Goal: Transaction & Acquisition: Purchase product/service

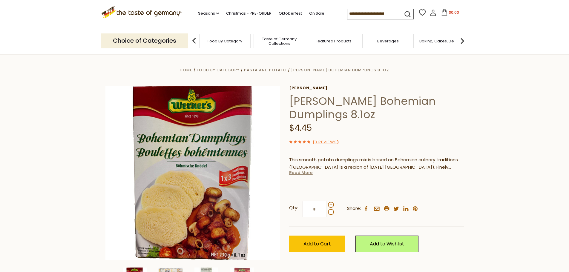
click at [302, 173] on link "Read More" at bounding box center [301, 173] width 24 height 6
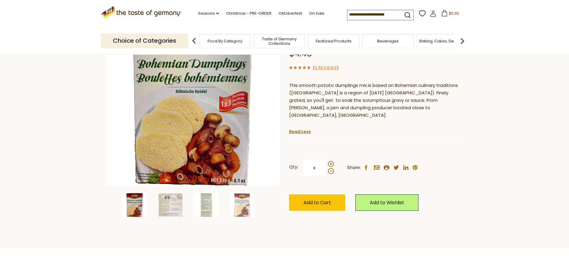
scroll to position [60, 0]
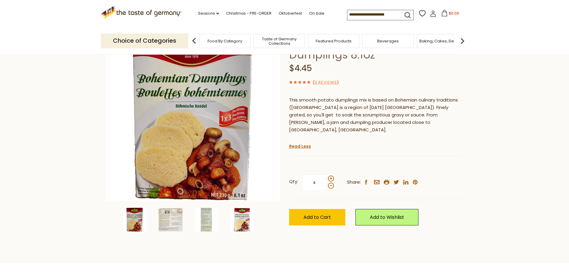
click at [242, 217] on img at bounding box center [242, 220] width 24 height 24
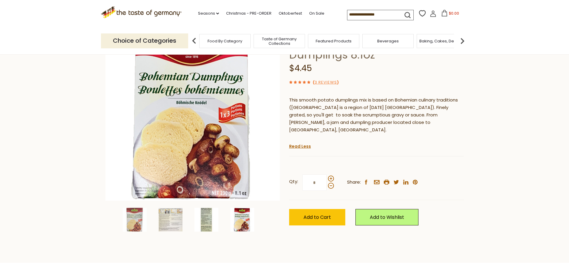
click at [207, 217] on img at bounding box center [206, 220] width 24 height 24
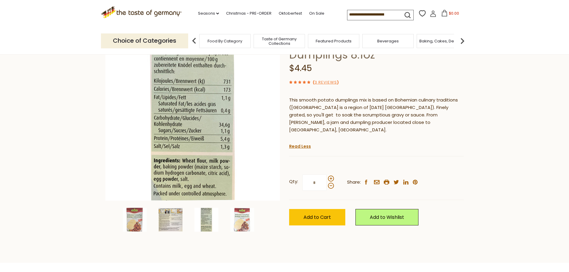
click at [166, 218] on img at bounding box center [171, 220] width 24 height 24
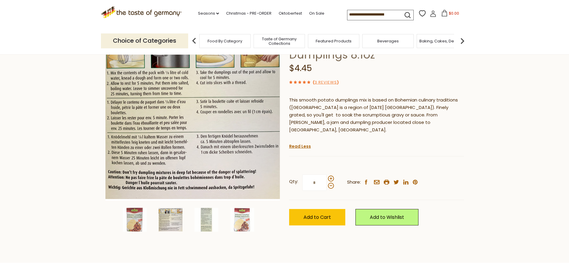
click at [166, 218] on img at bounding box center [171, 220] width 24 height 24
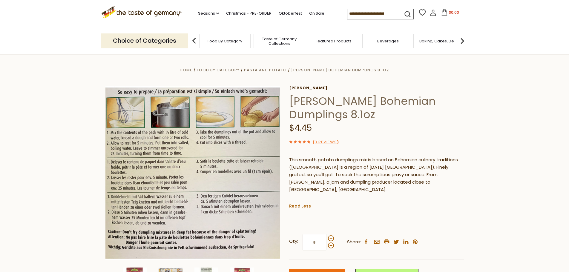
click at [311, 272] on span "Add to Cart" at bounding box center [316, 277] width 27 height 7
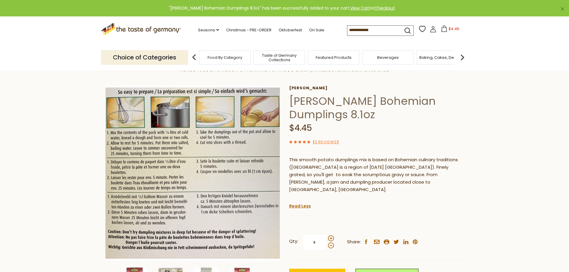
click at [445, 27] on icon at bounding box center [444, 28] width 7 height 7
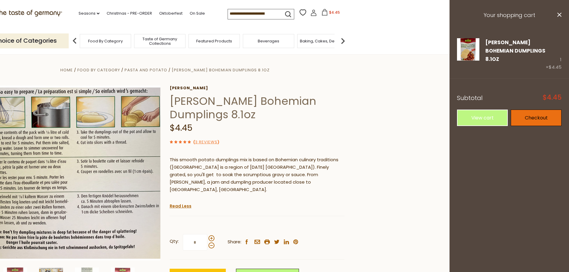
click at [545, 110] on link "Checkout" at bounding box center [536, 118] width 51 height 16
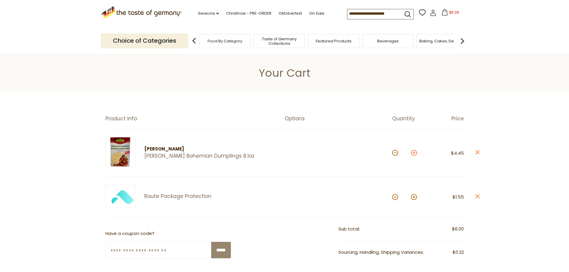
click at [414, 154] on button at bounding box center [414, 153] width 6 height 6
type input "*"
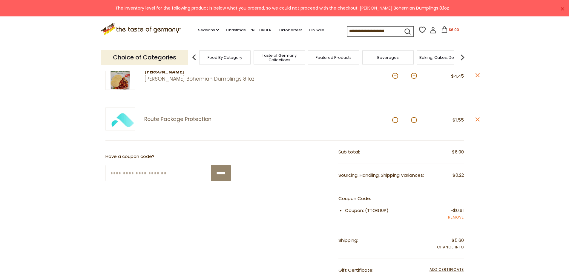
scroll to position [82, 0]
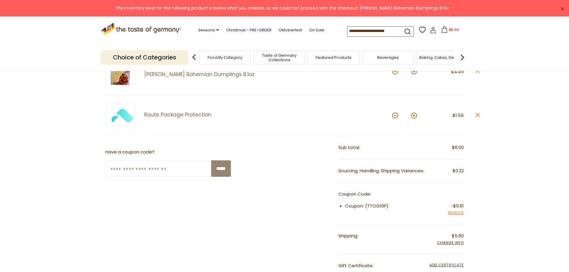
click at [461, 148] on span "$6.00" at bounding box center [458, 147] width 12 height 7
click at [458, 115] on span "$1.55" at bounding box center [457, 115] width 11 height 6
click at [156, 168] on input "Enter Your Coupon Code" at bounding box center [158, 168] width 106 height 16
click at [224, 165] on input "*****" at bounding box center [221, 168] width 20 height 16
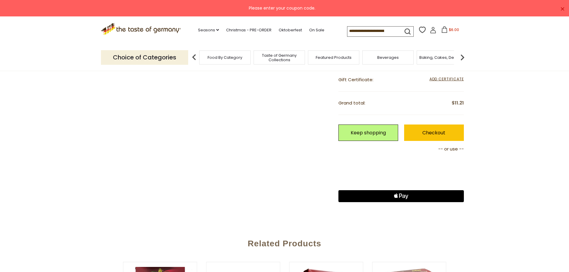
scroll to position [263, 0]
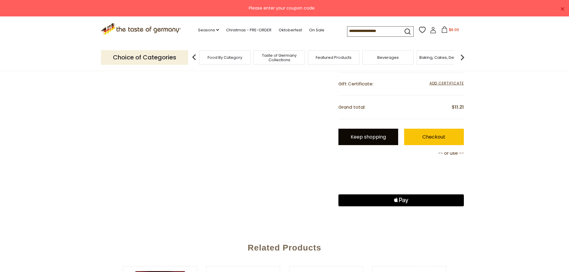
click at [376, 139] on link "Keep shopping" at bounding box center [368, 137] width 60 height 16
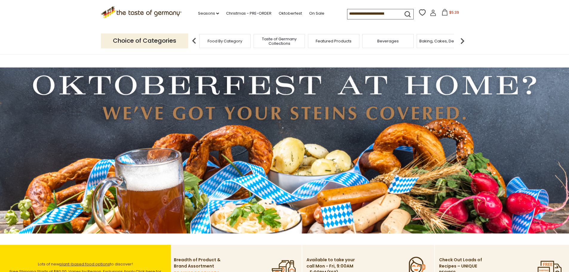
click at [225, 42] on span "Food By Category" at bounding box center [225, 41] width 35 height 4
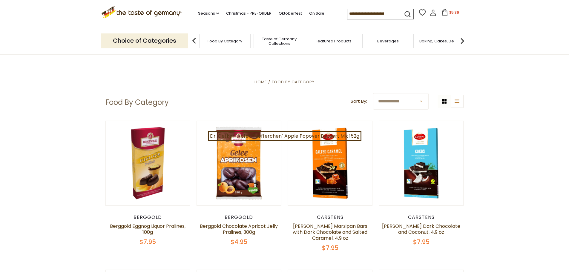
click at [221, 43] on span "Food By Category" at bounding box center [225, 41] width 35 height 4
click at [190, 43] on img at bounding box center [194, 41] width 12 height 12
click at [149, 42] on p "Choice of Categories" at bounding box center [144, 40] width 87 height 15
click at [291, 41] on span "Taste of Germany Collections" at bounding box center [279, 41] width 48 height 9
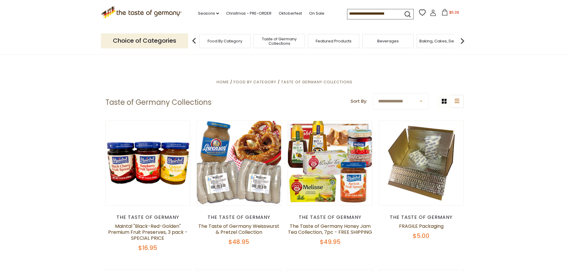
click at [336, 41] on span "Featured Products" at bounding box center [334, 41] width 36 height 4
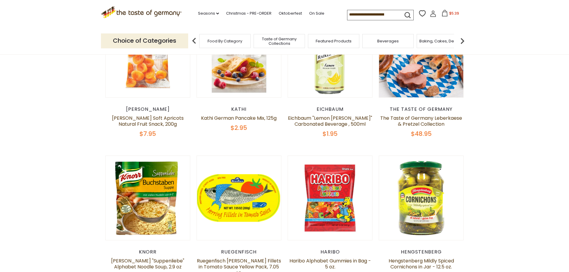
scroll to position [269, 0]
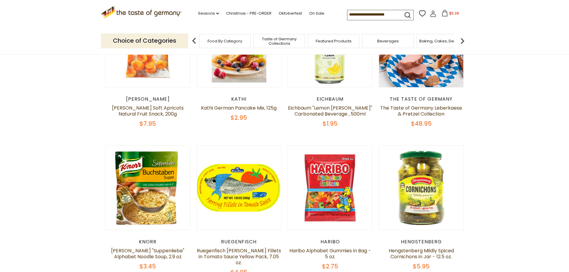
click at [463, 40] on img at bounding box center [462, 41] width 12 height 12
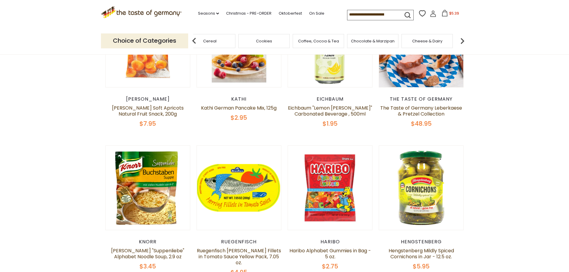
click at [463, 40] on img at bounding box center [462, 41] width 12 height 12
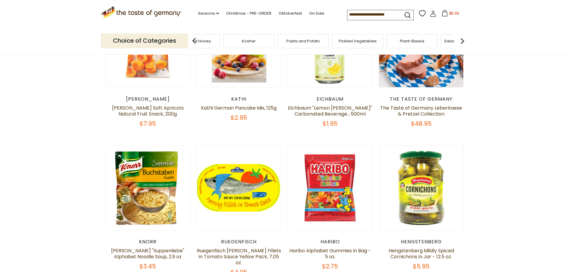
click at [463, 40] on img at bounding box center [462, 41] width 12 height 12
click at [340, 45] on div "Sausages" at bounding box center [337, 41] width 51 height 14
click at [341, 45] on div "Sausages" at bounding box center [341, 41] width 51 height 14
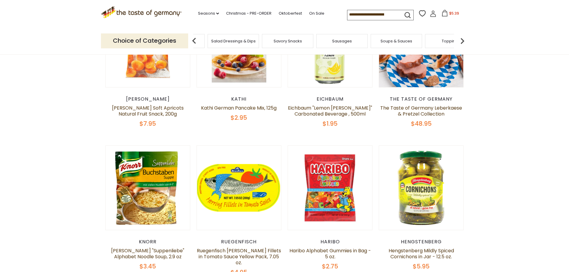
click at [343, 39] on span "Sausages" at bounding box center [342, 41] width 20 height 4
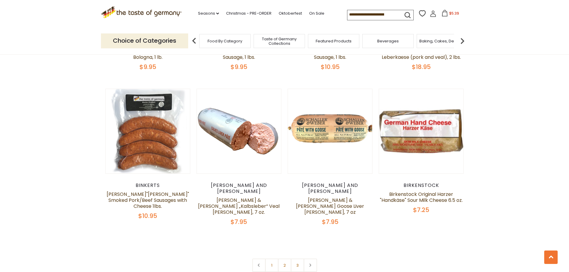
scroll to position [1406, 0]
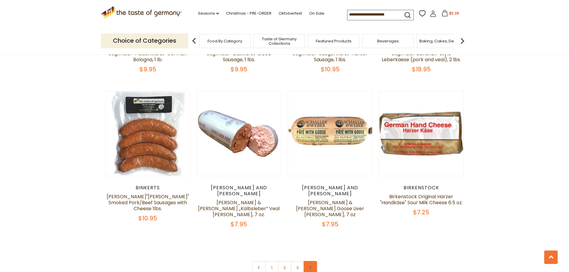
click at [311, 261] on link at bounding box center [309, 267] width 13 height 13
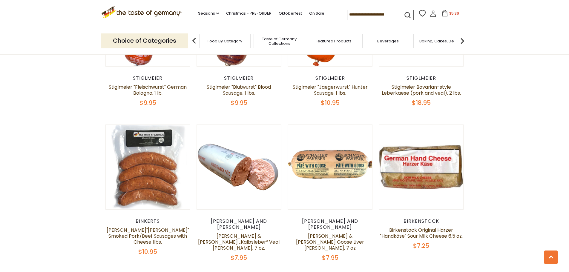
scroll to position [1430, 0]
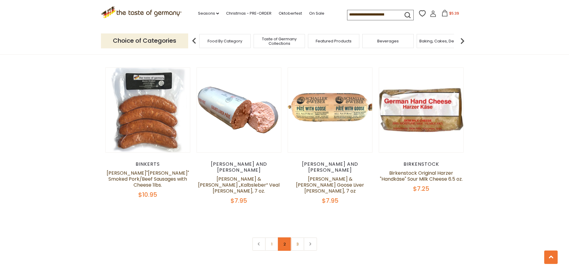
click at [284, 237] on link "2" at bounding box center [284, 243] width 13 height 13
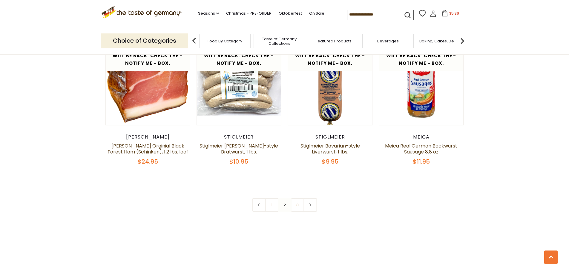
scroll to position [1404, 0]
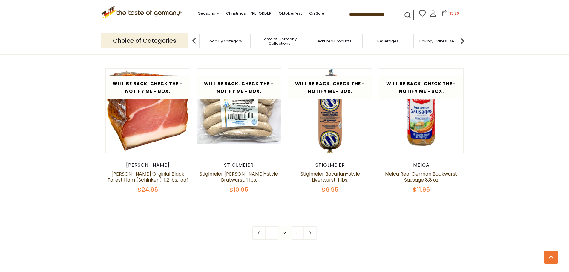
click at [296, 226] on link "3" at bounding box center [297, 232] width 13 height 13
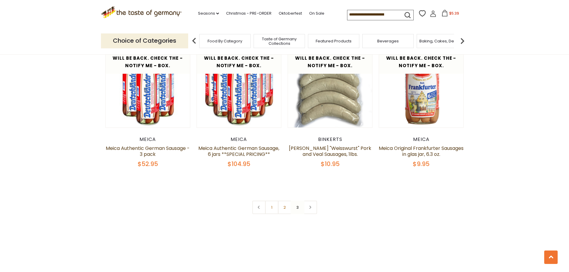
scroll to position [364, 0]
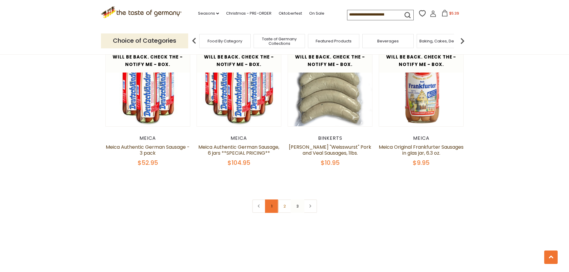
click at [271, 206] on link "1" at bounding box center [271, 205] width 13 height 13
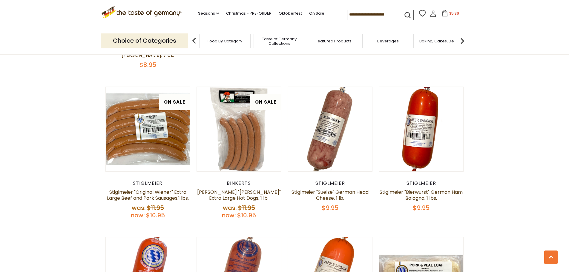
scroll to position [1115, 0]
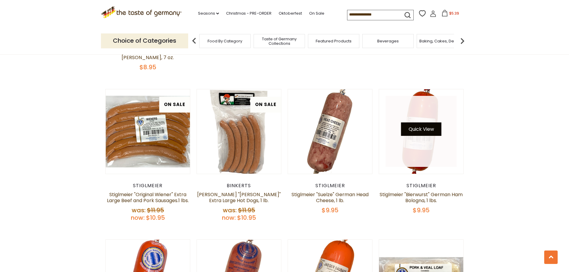
click at [427, 122] on button "Quick View" at bounding box center [421, 128] width 40 height 13
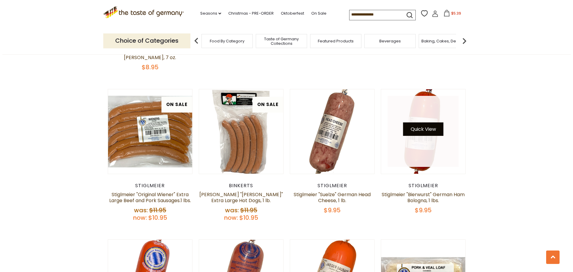
scroll to position [1116, 0]
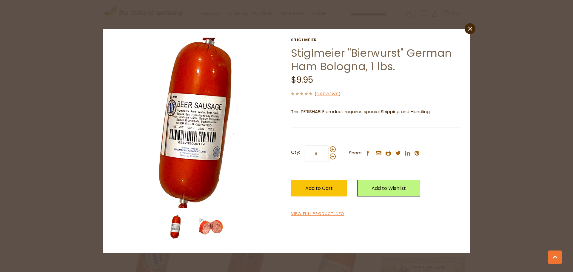
click at [209, 222] on img at bounding box center [211, 227] width 24 height 24
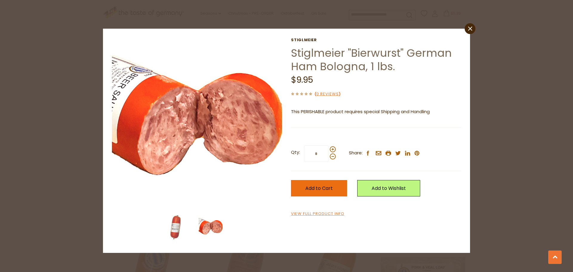
click at [334, 189] on button "Add to Cart" at bounding box center [319, 188] width 56 height 16
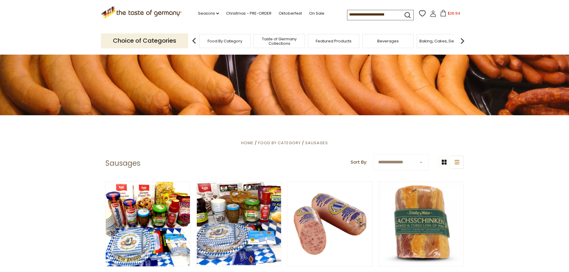
scroll to position [0, 0]
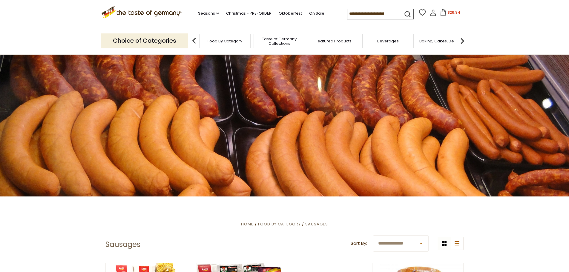
click at [442, 10] on icon at bounding box center [443, 12] width 7 height 7
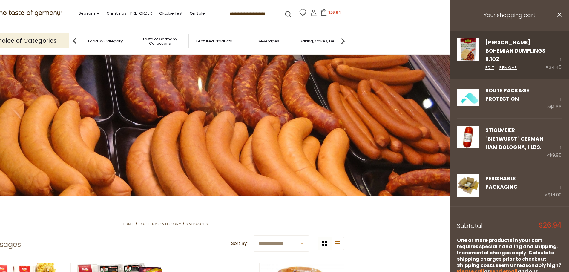
click at [525, 43] on link "[PERSON_NAME] Bohemian Dumplings 8.1oz" at bounding box center [515, 51] width 60 height 24
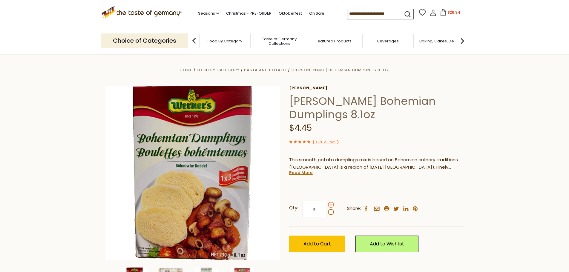
click at [332, 205] on span at bounding box center [331, 205] width 6 height 6
click at [327, 205] on input "*" at bounding box center [314, 209] width 24 height 16
click at [332, 205] on span at bounding box center [331, 205] width 6 height 6
click at [327, 205] on input "*" at bounding box center [314, 209] width 24 height 16
click at [331, 214] on span at bounding box center [331, 212] width 6 height 6
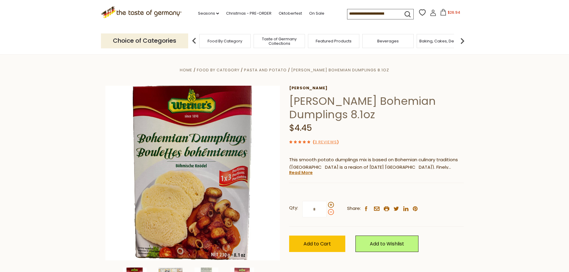
click at [327, 214] on input "*" at bounding box center [314, 209] width 24 height 16
click at [331, 214] on span at bounding box center [331, 212] width 6 height 6
click at [327, 214] on input "*" at bounding box center [314, 209] width 24 height 16
click at [331, 205] on span at bounding box center [331, 205] width 6 height 6
click at [327, 205] on input "*" at bounding box center [314, 209] width 24 height 16
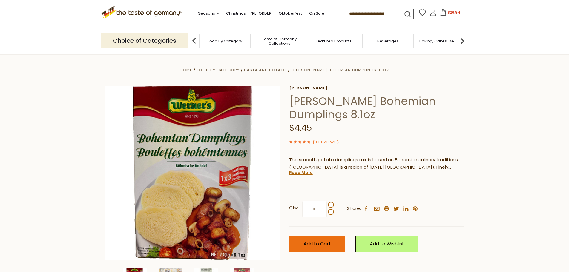
click at [322, 243] on span "Add to Cart" at bounding box center [316, 243] width 27 height 7
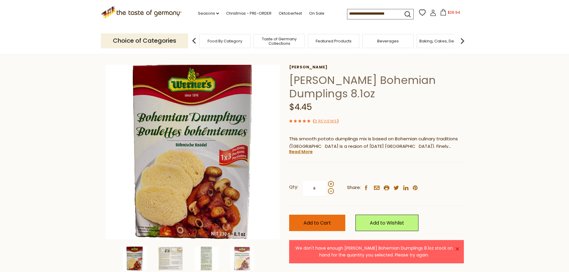
scroll to position [30, 0]
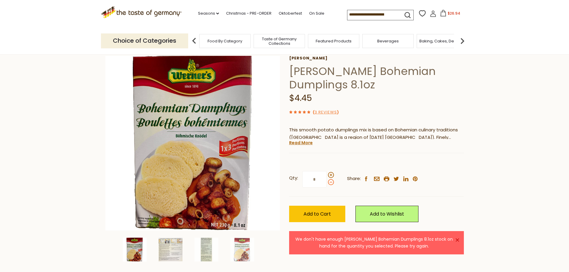
click at [329, 182] on span at bounding box center [331, 182] width 6 height 6
click at [327, 182] on input "*" at bounding box center [314, 179] width 24 height 16
click at [331, 174] on span at bounding box center [331, 175] width 6 height 6
click at [327, 174] on input "*" at bounding box center [314, 179] width 24 height 16
click at [331, 174] on span at bounding box center [331, 175] width 6 height 6
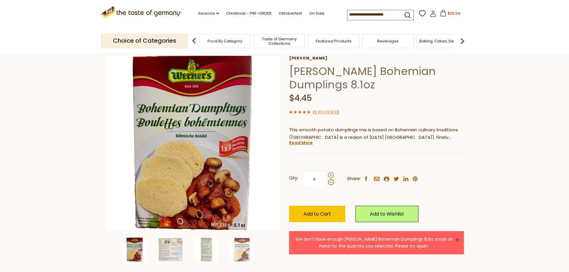
click at [327, 174] on input "*" at bounding box center [314, 179] width 24 height 16
click at [331, 185] on span at bounding box center [331, 182] width 6 height 6
click at [327, 185] on input "*" at bounding box center [314, 179] width 24 height 16
click at [331, 185] on span at bounding box center [331, 182] width 6 height 6
click at [327, 185] on input "*" at bounding box center [314, 179] width 24 height 16
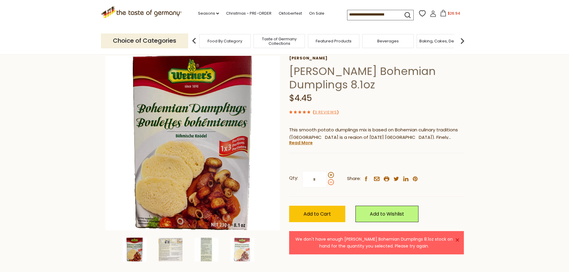
type input "*"
click at [322, 215] on span "Add to Cart" at bounding box center [316, 214] width 27 height 7
click at [440, 14] on icon at bounding box center [443, 13] width 7 height 7
